Goal: Task Accomplishment & Management: Manage account settings

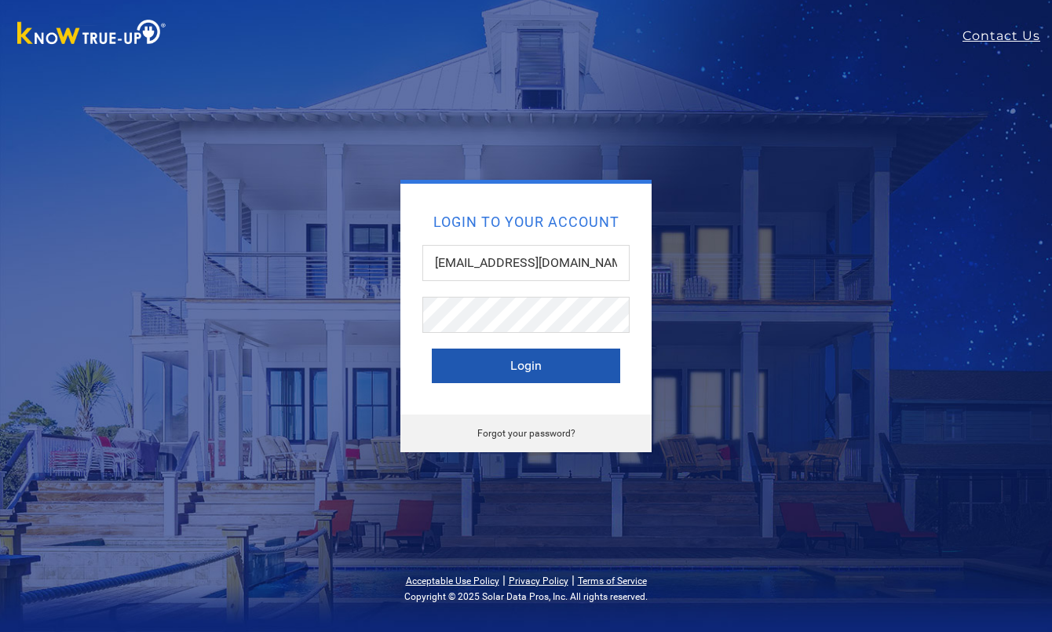
click at [556, 359] on button "Login" at bounding box center [526, 366] width 188 height 35
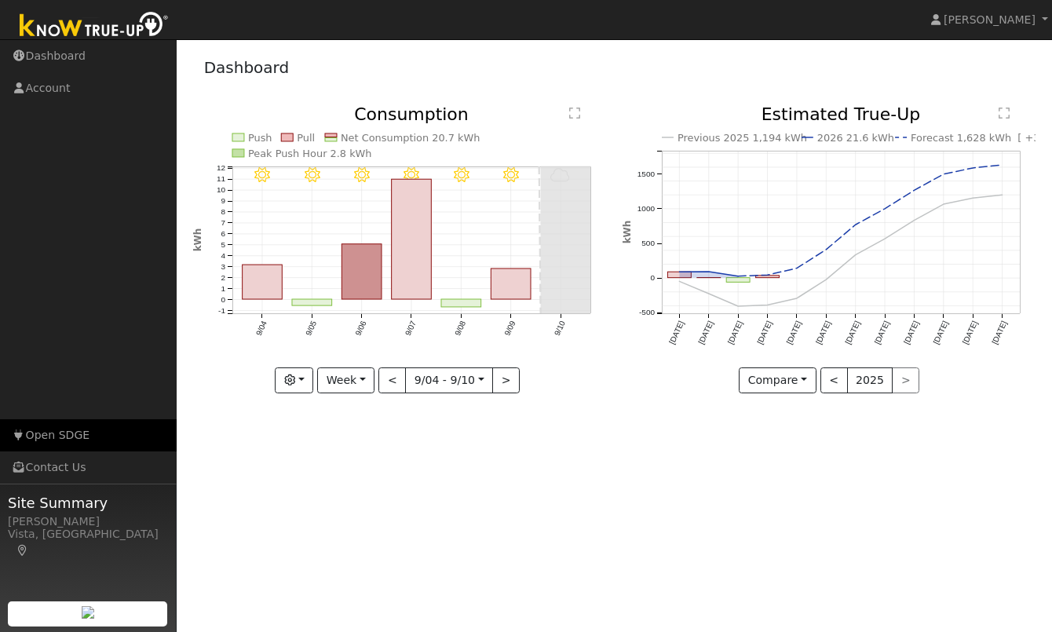
click at [37, 432] on link "Open SDGE" at bounding box center [88, 435] width 177 height 32
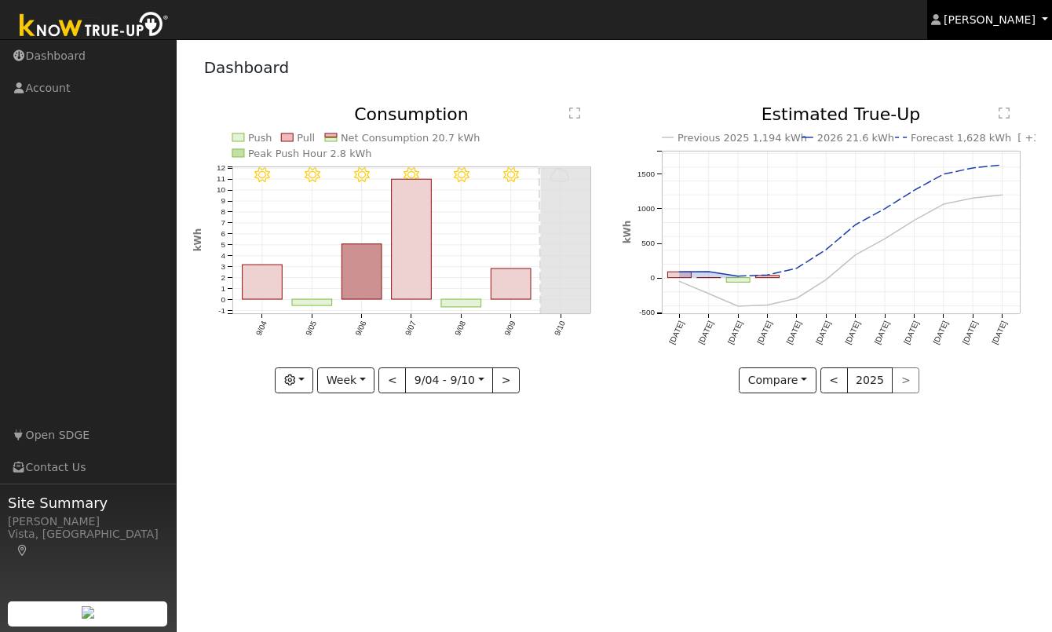
click at [1004, 18] on span "Cathrin Eckle" at bounding box center [989, 19] width 92 height 13
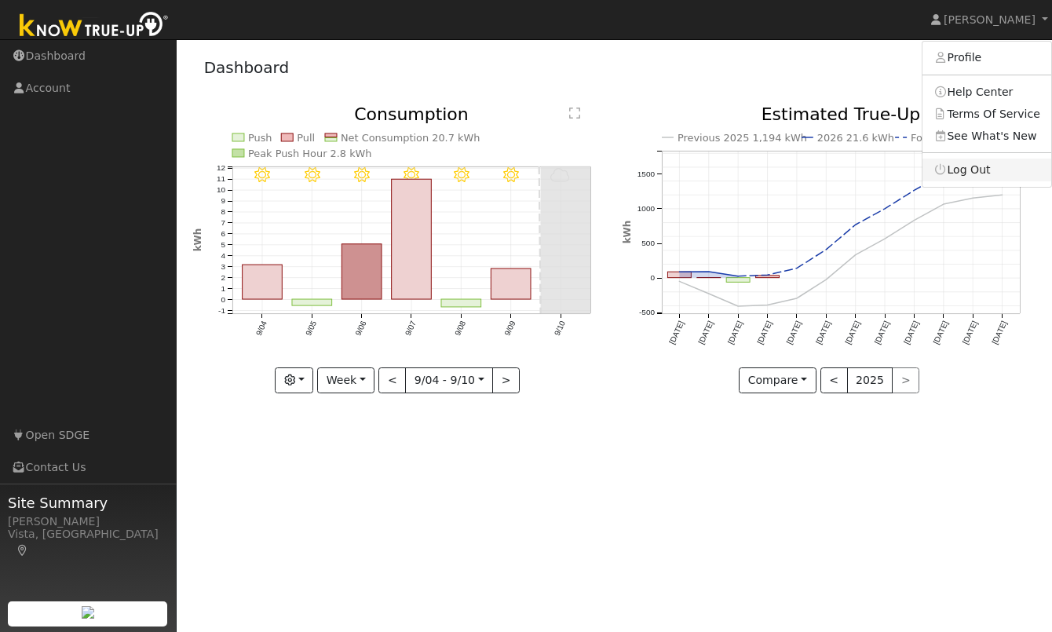
click at [1001, 170] on link "Log Out" at bounding box center [986, 170] width 129 height 22
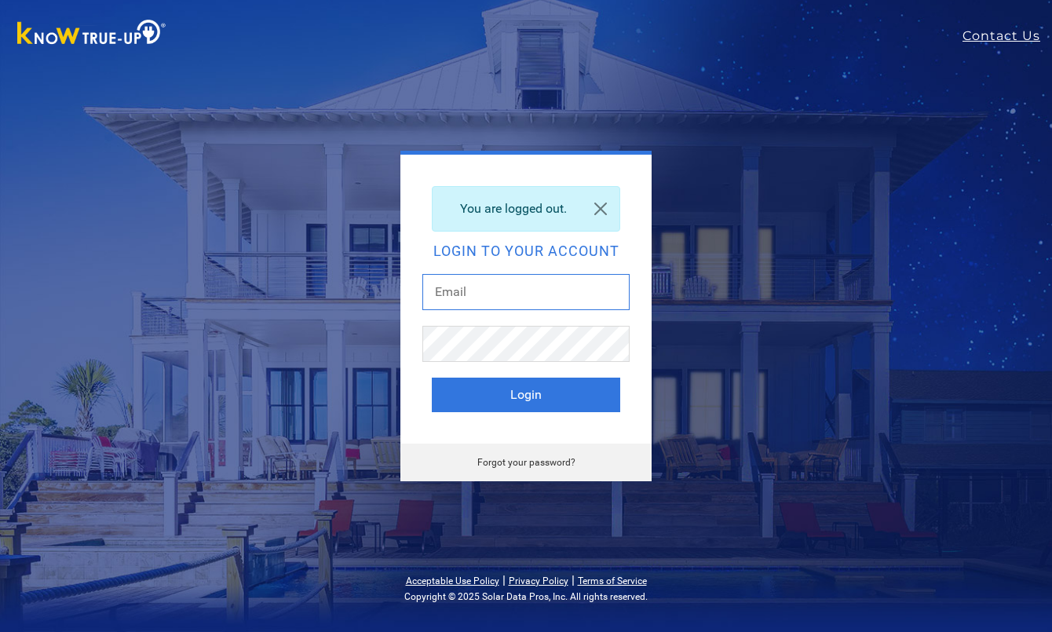
type input "[EMAIL_ADDRESS][DOMAIN_NAME]"
